Goal: Transaction & Acquisition: Purchase product/service

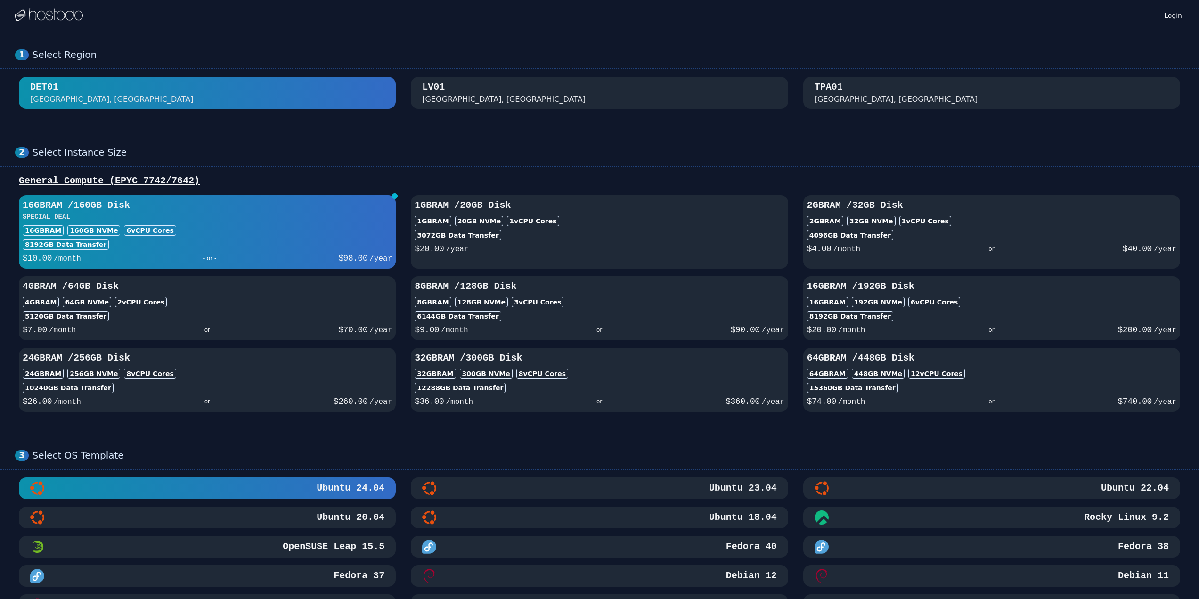
click at [566, 99] on div "[GEOGRAPHIC_DATA], [GEOGRAPHIC_DATA]" at bounding box center [599, 93] width 354 height 24
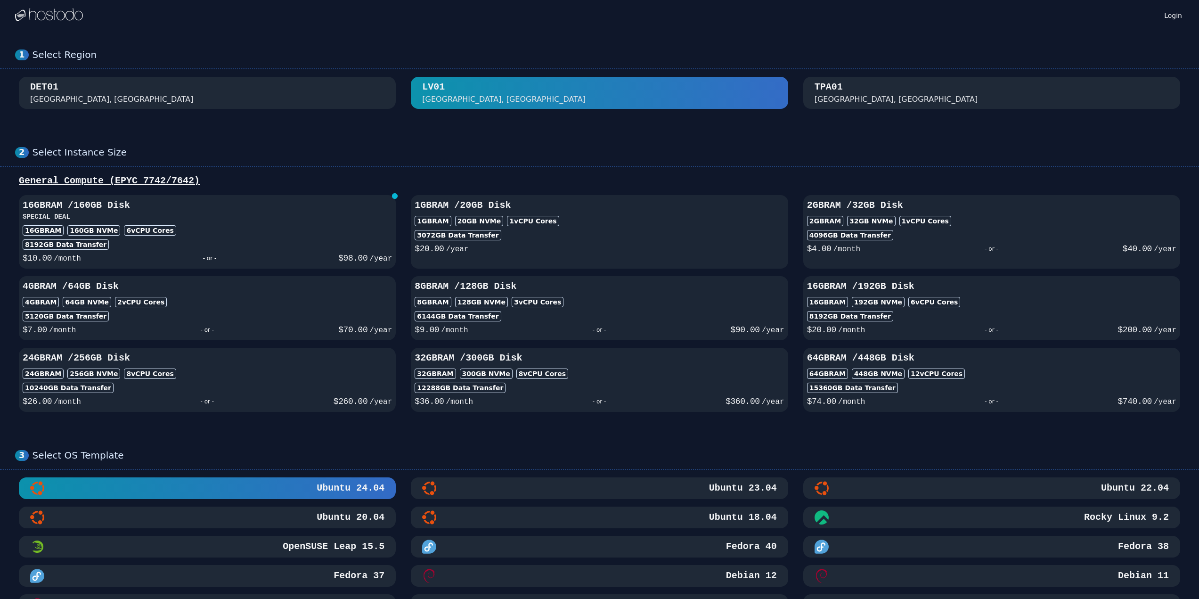
click at [566, 99] on div "[GEOGRAPHIC_DATA], [GEOGRAPHIC_DATA]" at bounding box center [599, 93] width 354 height 24
click at [228, 233] on div "16GB RAM 160 GB NVMe 6 vCPU Cores" at bounding box center [207, 230] width 369 height 10
